Goal: Find specific page/section: Find specific page/section

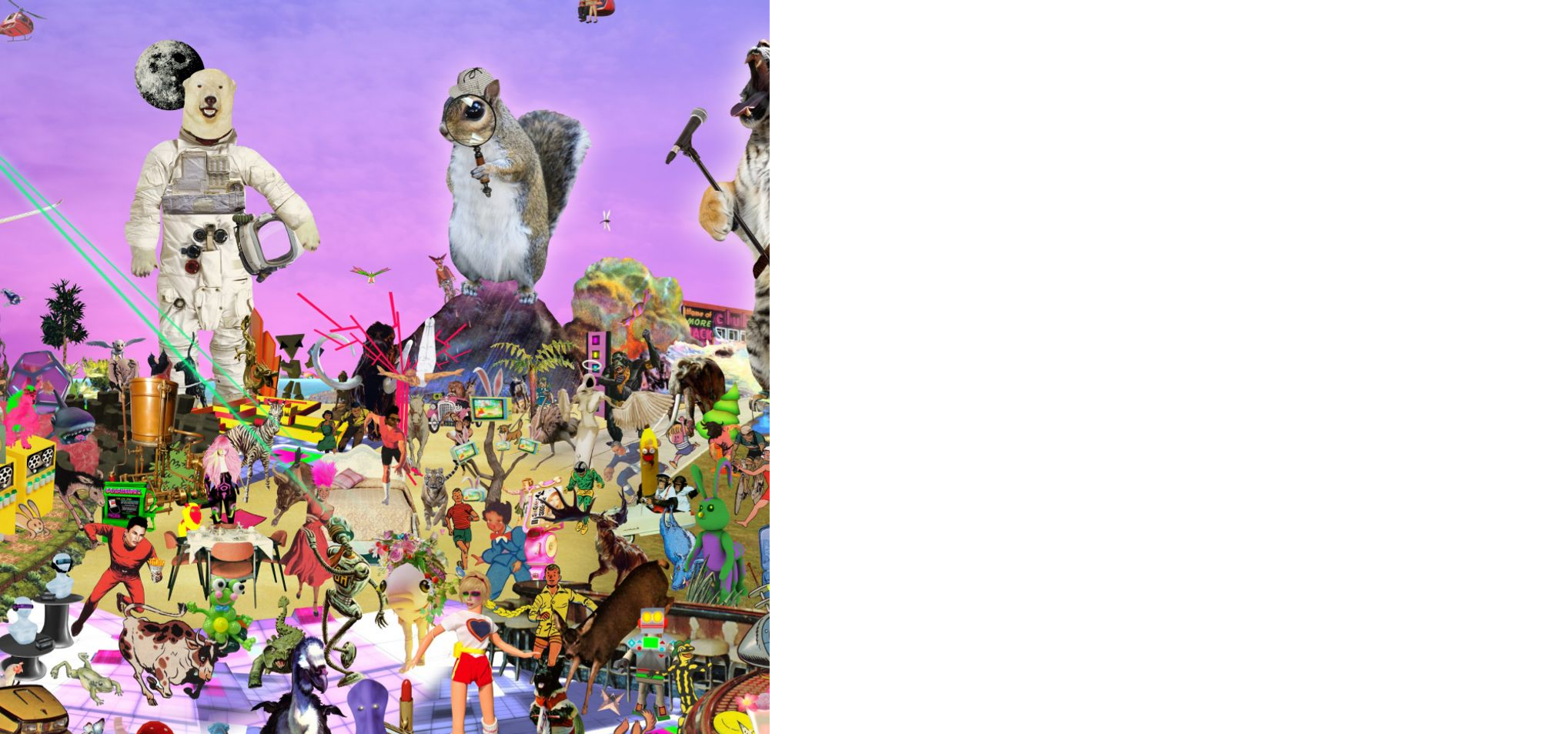
type input "*"
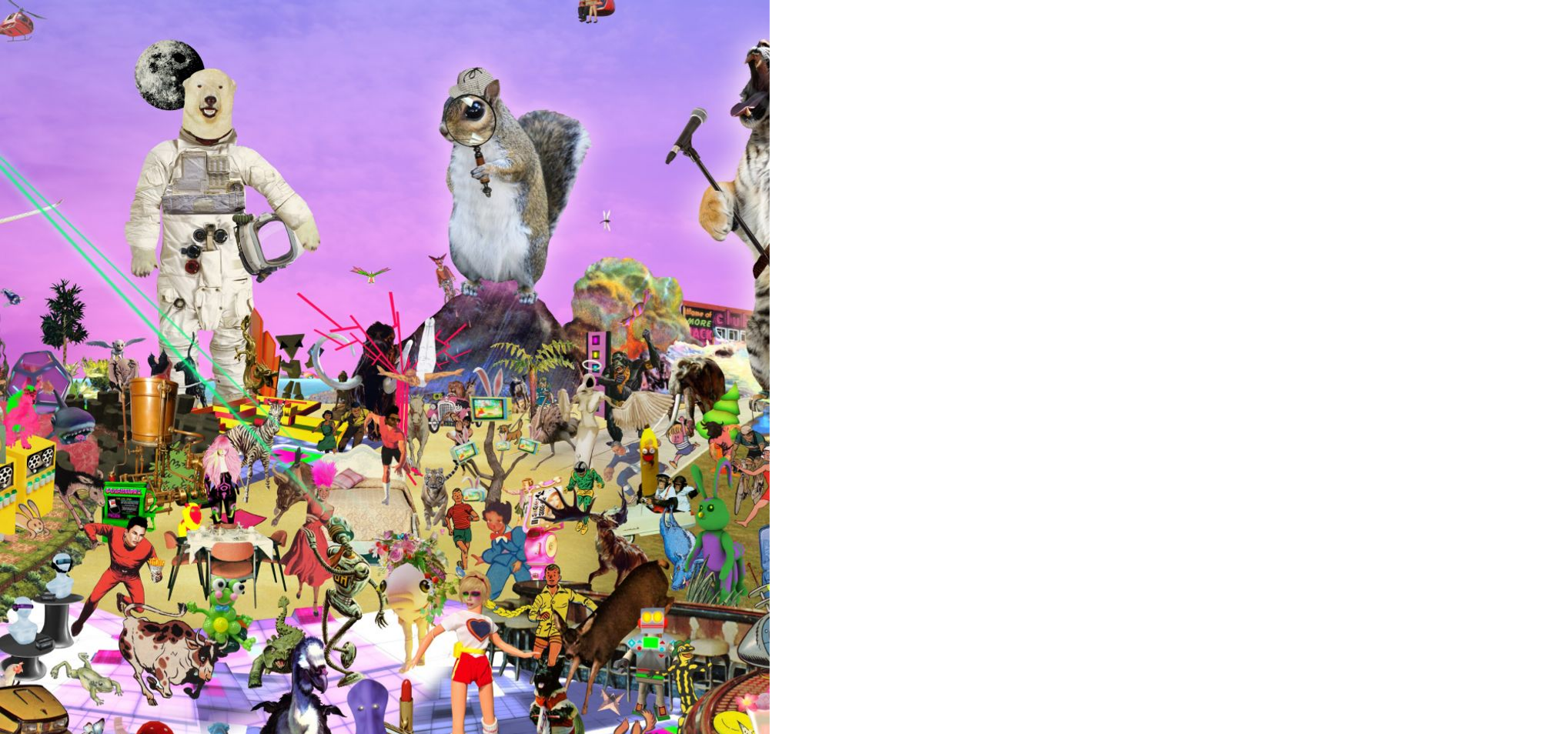
type input "*"
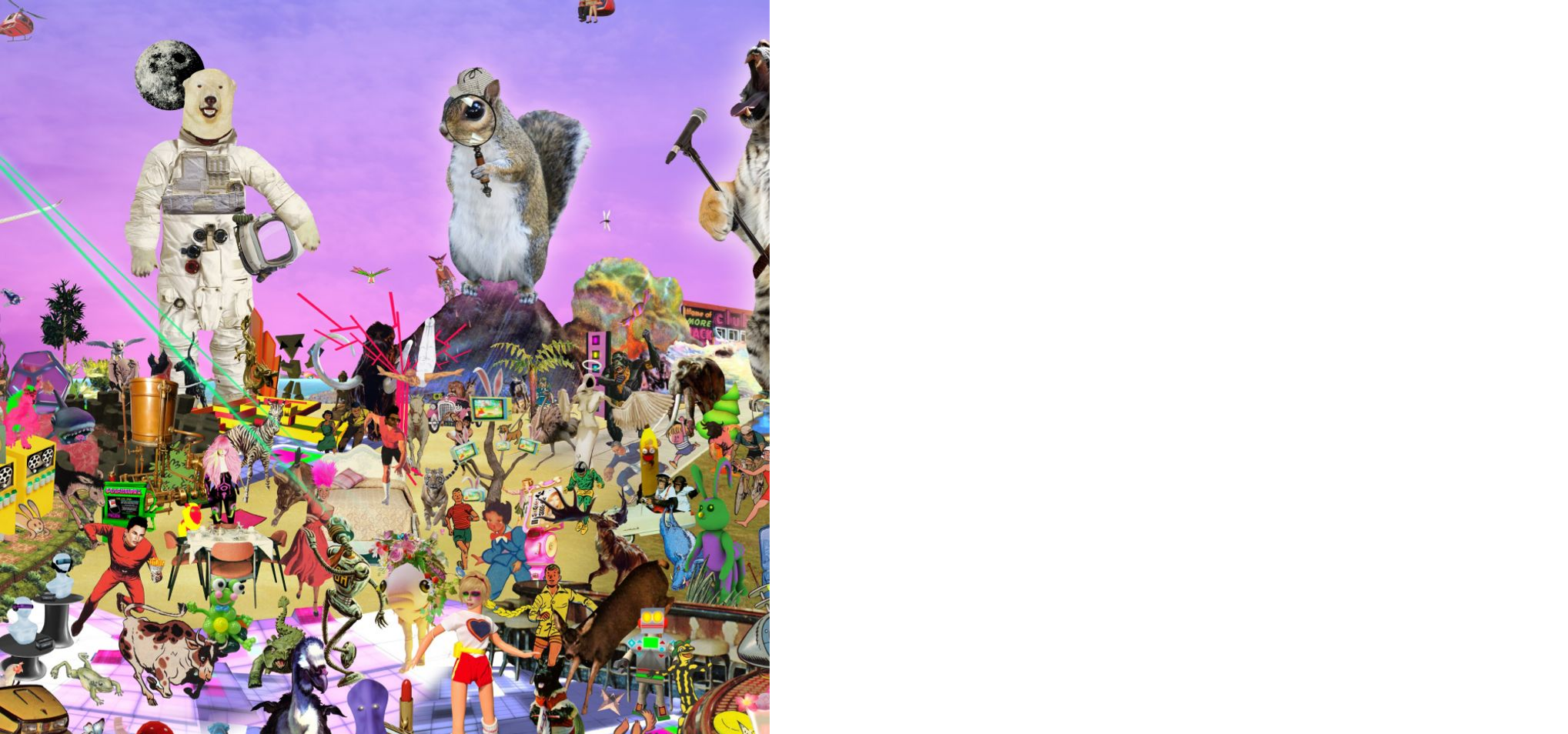
type input "*"
